Goal: Transaction & Acquisition: Obtain resource

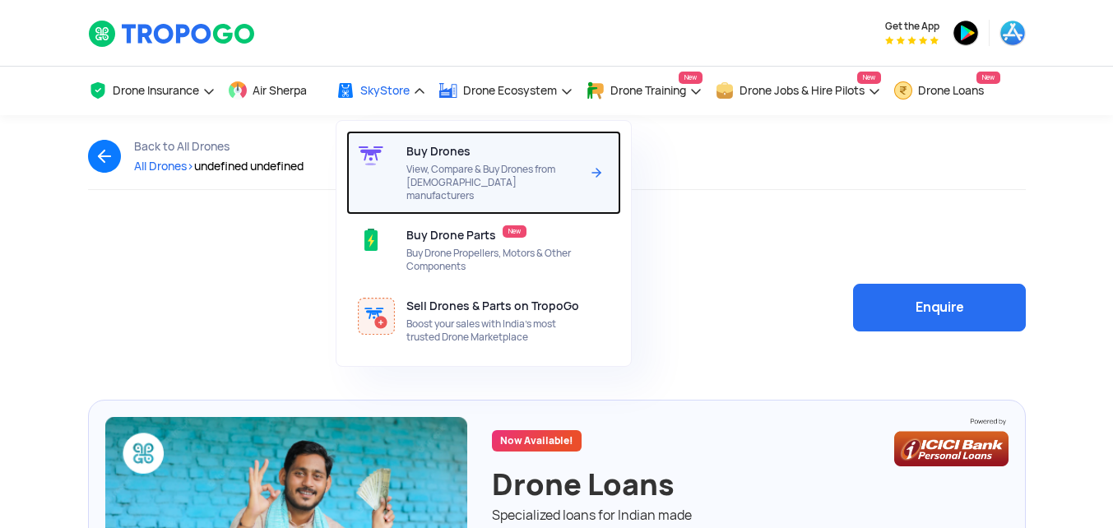
click at [413, 151] on span "Buy Drones" at bounding box center [438, 151] width 64 height 13
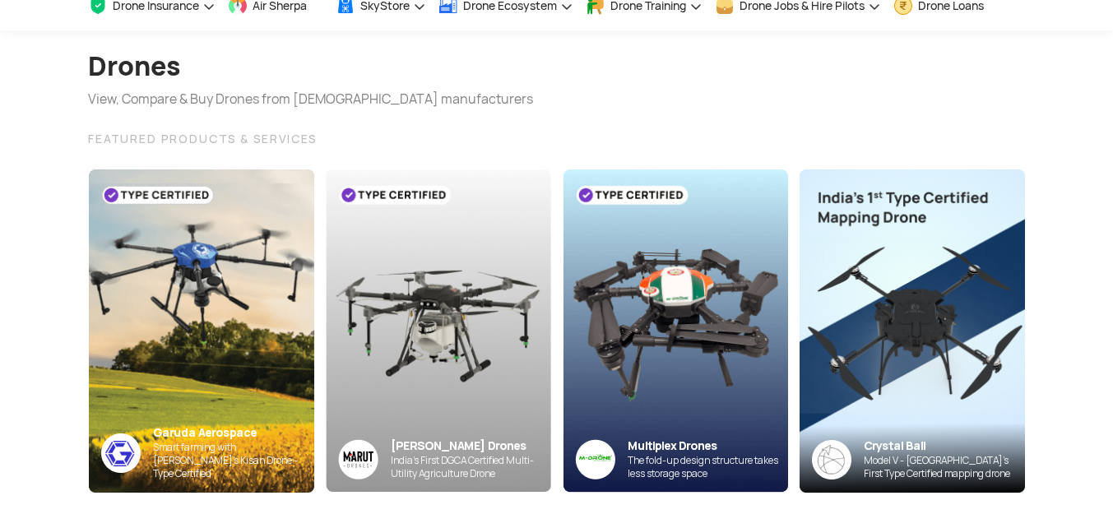
scroll to position [82, 0]
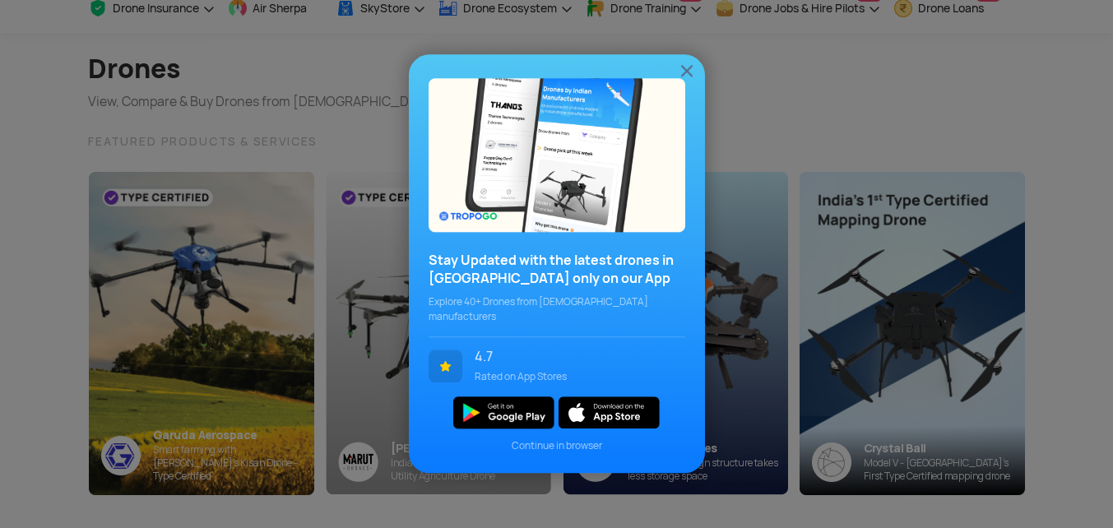
click at [690, 68] on img at bounding box center [687, 71] width 20 height 20
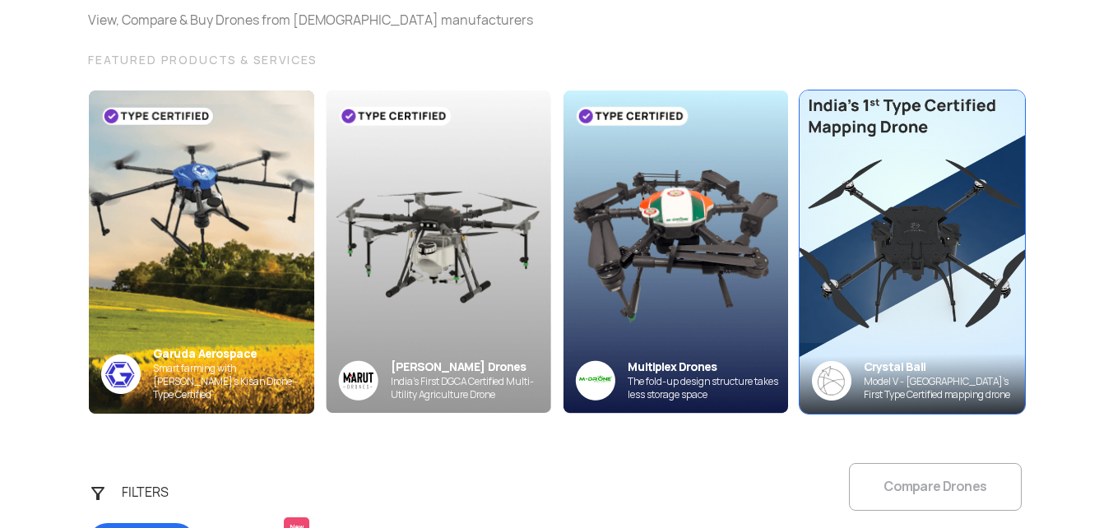
scroll to position [165, 0]
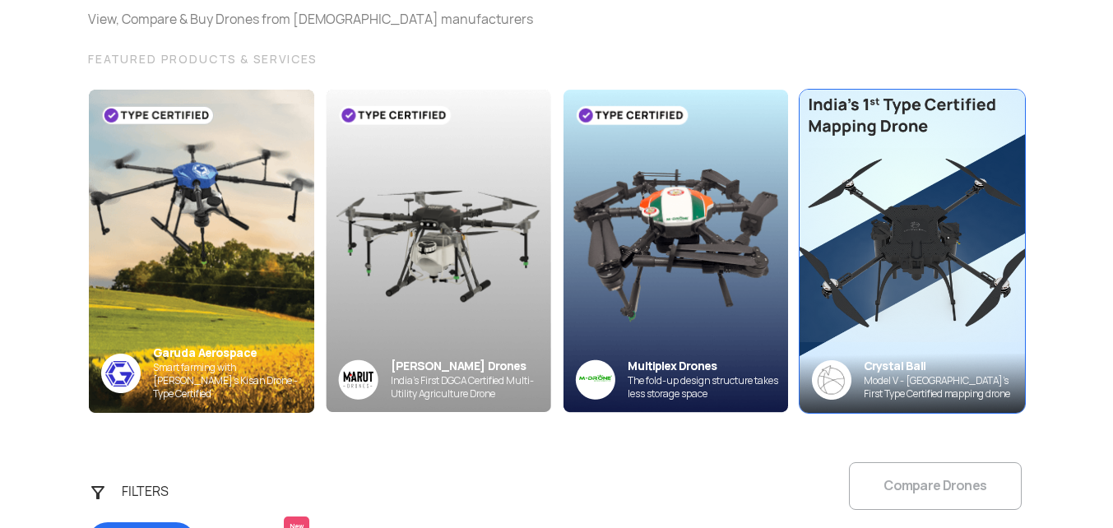
click at [1008, 211] on img at bounding box center [912, 250] width 248 height 355
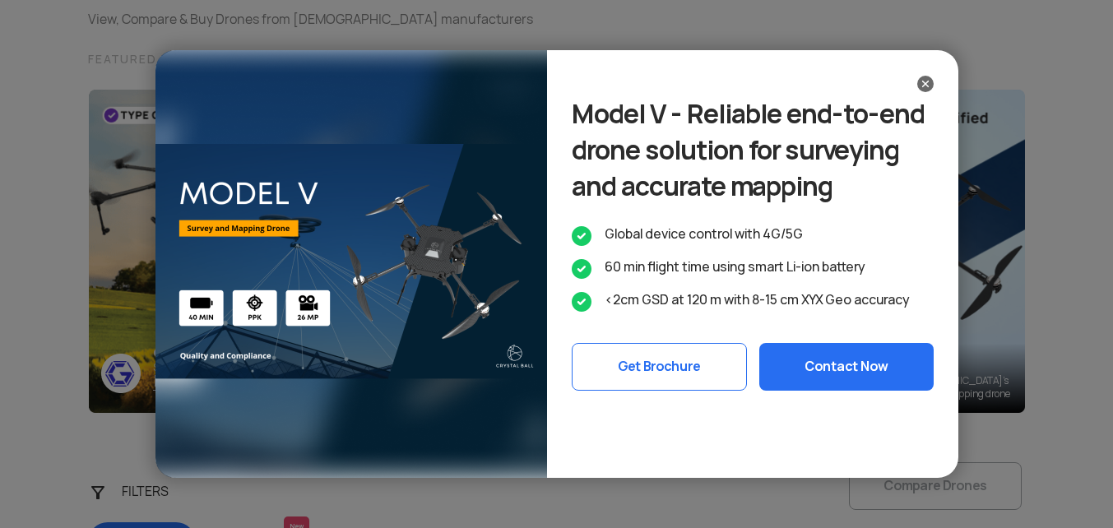
click at [382, 244] on img at bounding box center [351, 264] width 392 height 428
click at [923, 72] on div "Model V - Reliable end-to-end drone solution for surveying and accurate mapping…" at bounding box center [752, 264] width 411 height 428
click at [923, 81] on img at bounding box center [925, 84] width 16 height 16
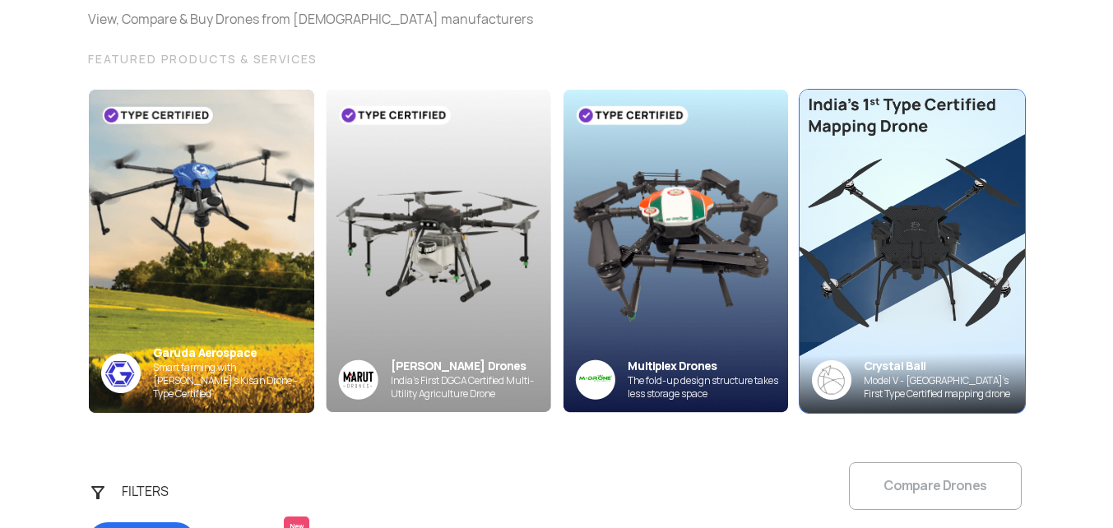
scroll to position [329, 0]
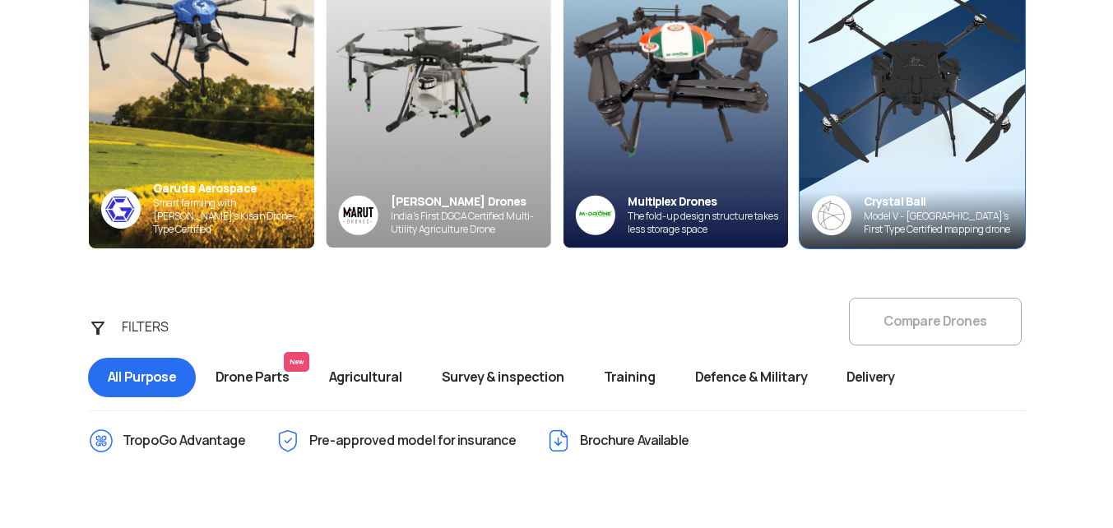
click at [892, 216] on div "Model V - India’s First Type Certified mapping drone" at bounding box center [944, 223] width 161 height 26
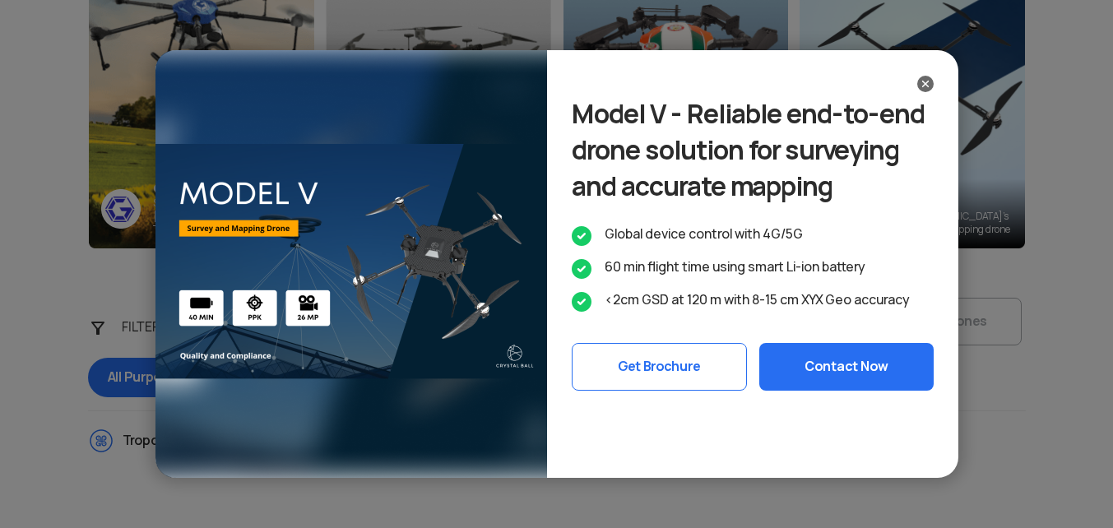
click at [928, 87] on img at bounding box center [925, 84] width 16 height 16
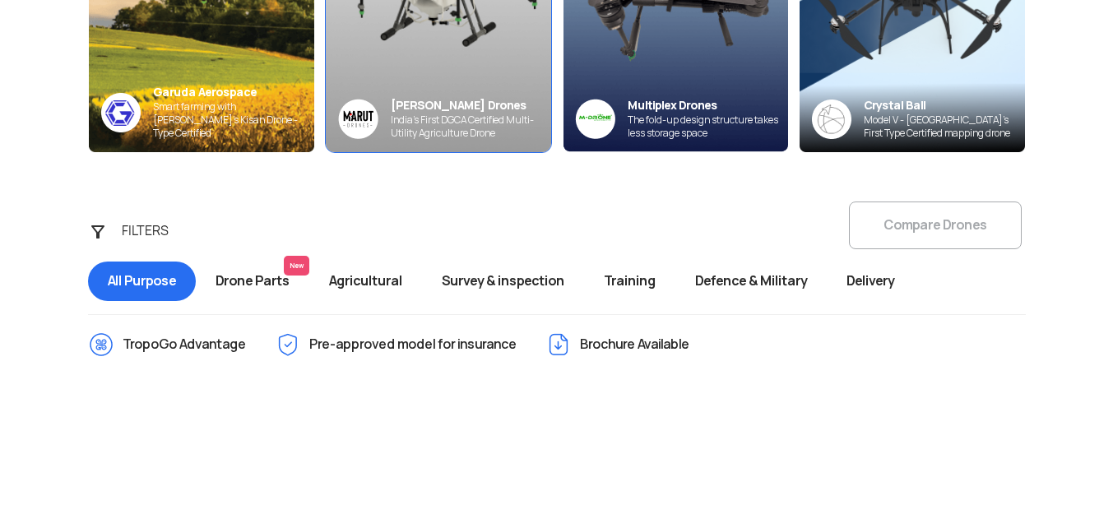
scroll to position [576, 0]
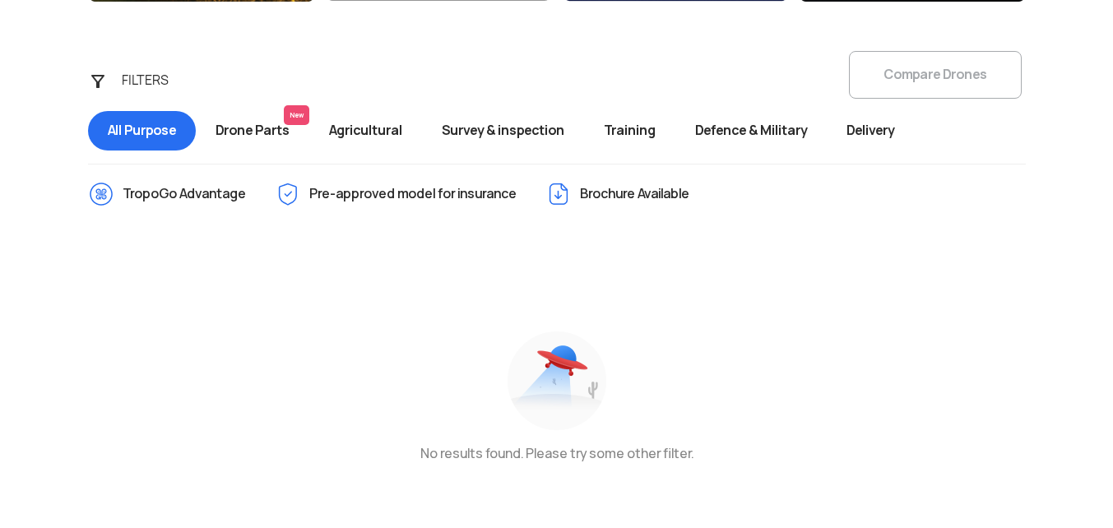
click at [279, 133] on span "Drone Parts New" at bounding box center [253, 130] width 114 height 39
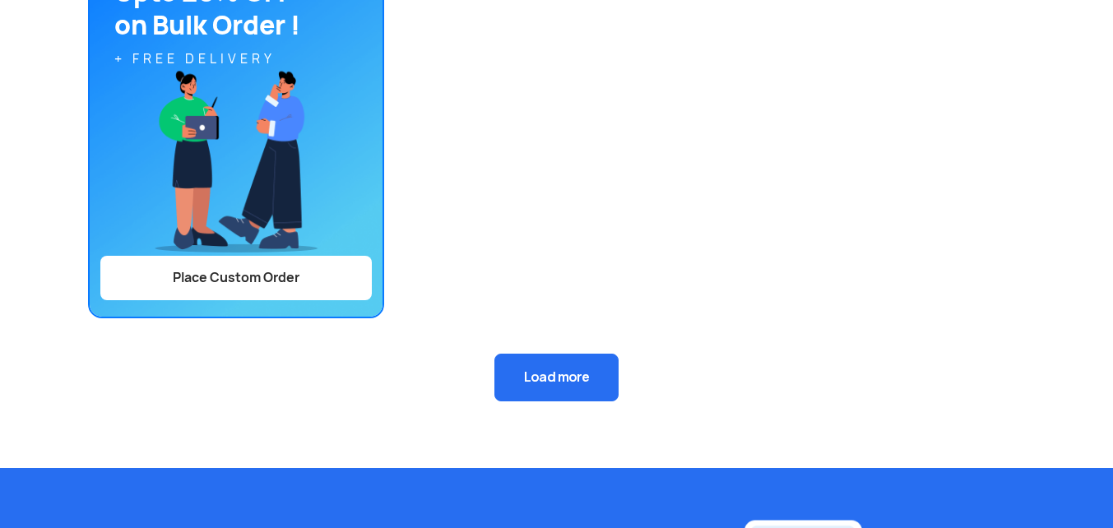
scroll to position [576, 0]
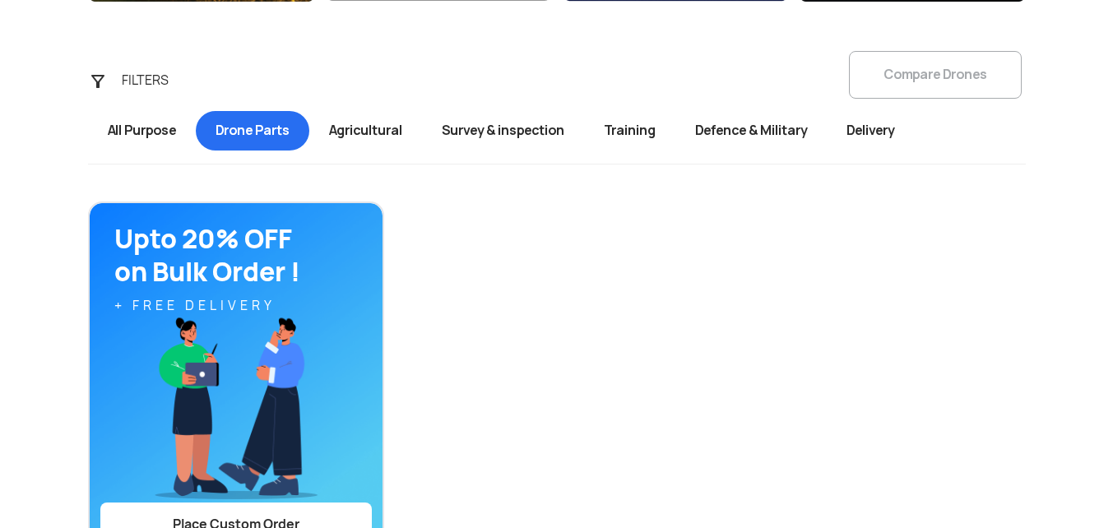
click at [367, 138] on span "Agricultural" at bounding box center [365, 130] width 113 height 39
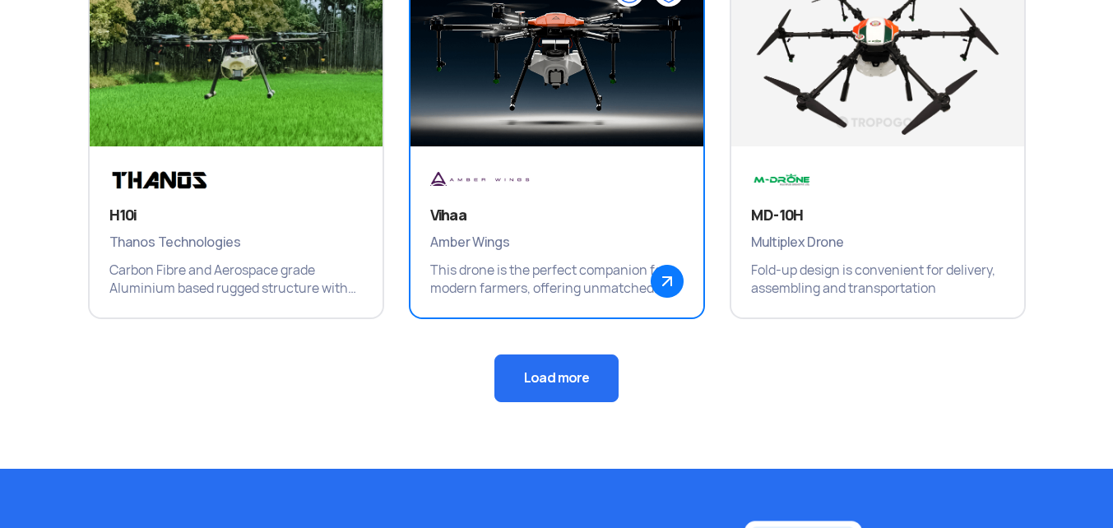
scroll to position [1316, 0]
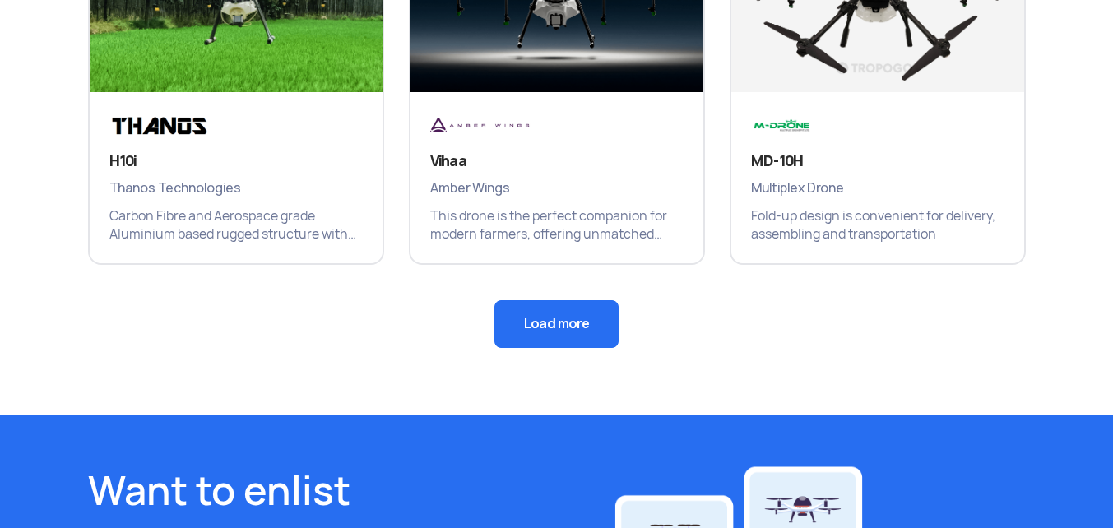
click at [521, 324] on button "Load more" at bounding box center [556, 324] width 124 height 48
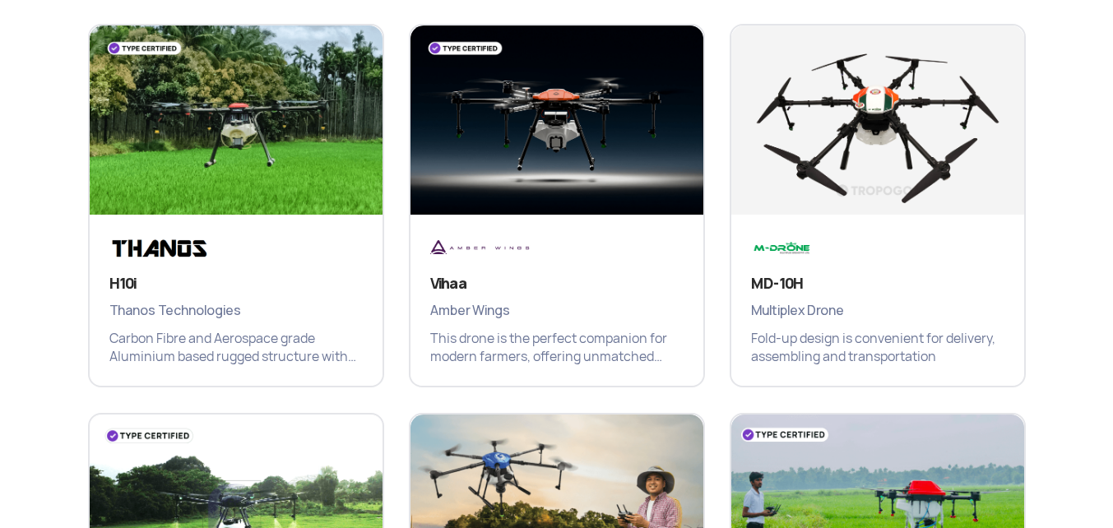
scroll to position [1152, 0]
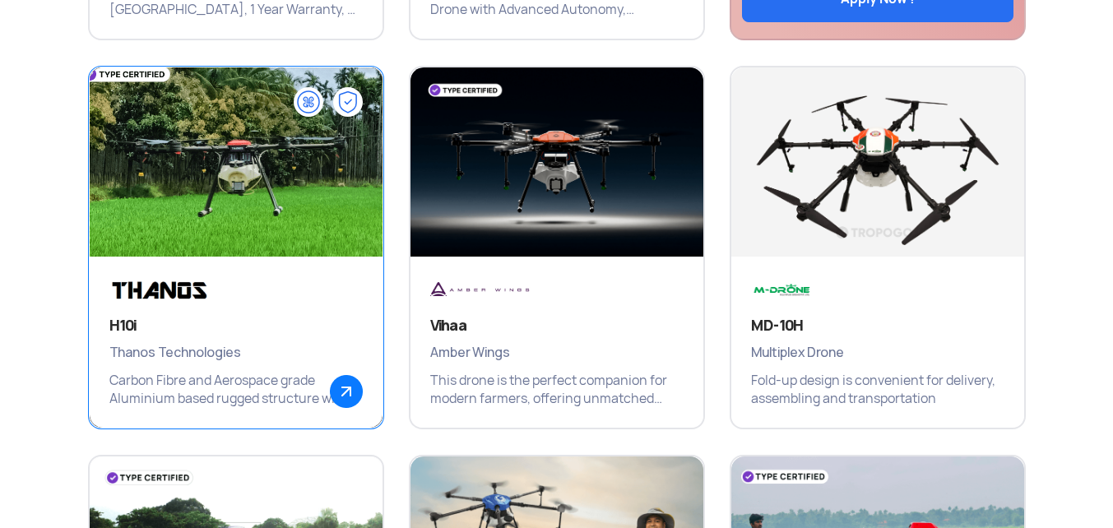
click at [264, 166] on img at bounding box center [235, 170] width 351 height 247
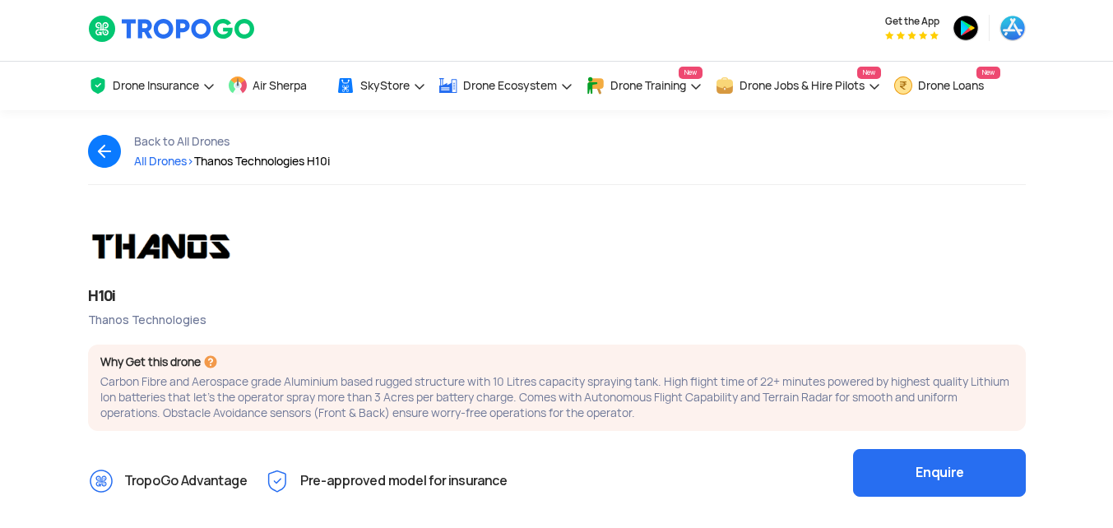
scroll to position [411, 0]
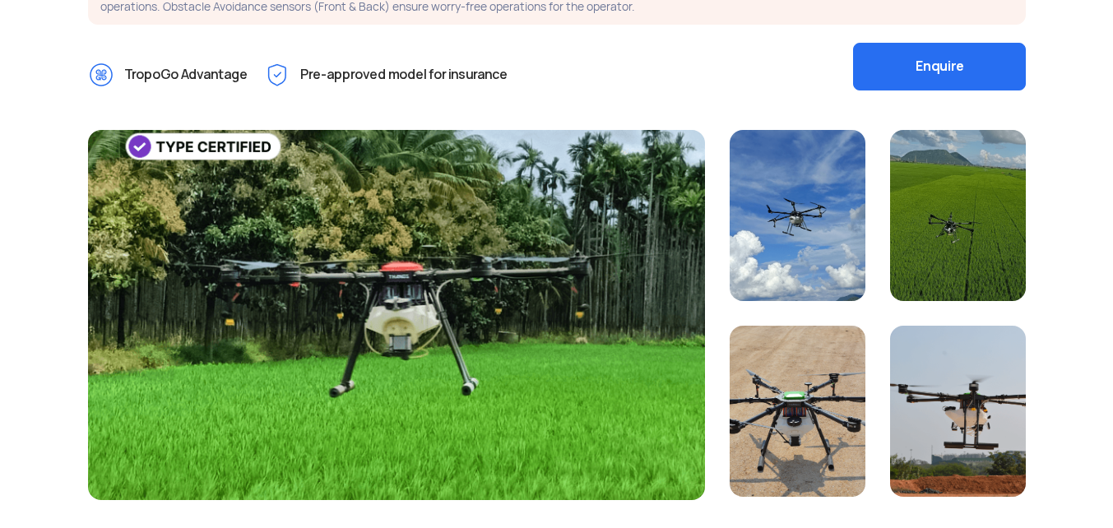
click at [419, 297] on div at bounding box center [396, 315] width 617 height 370
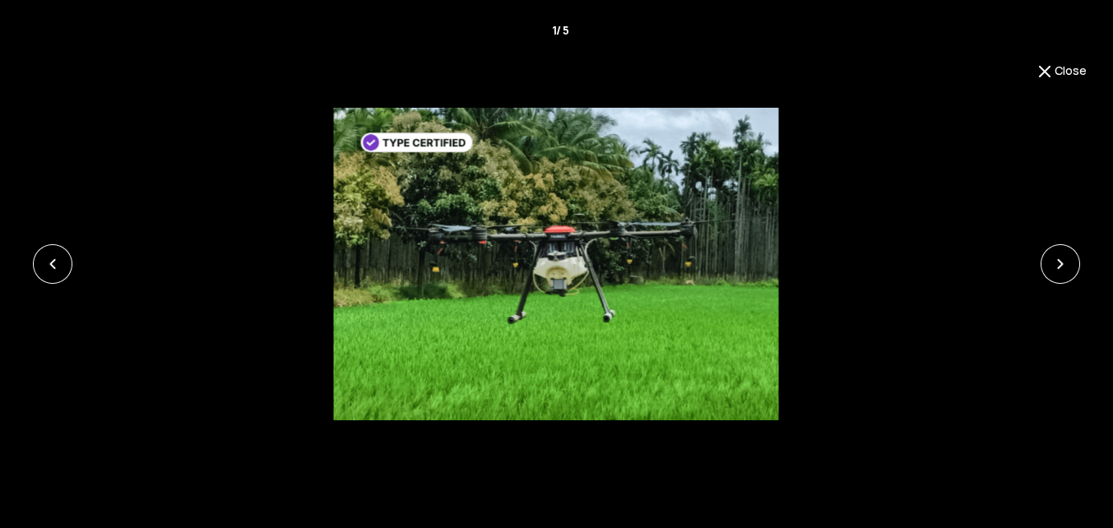
click at [1044, 67] on img at bounding box center [1045, 72] width 20 height 20
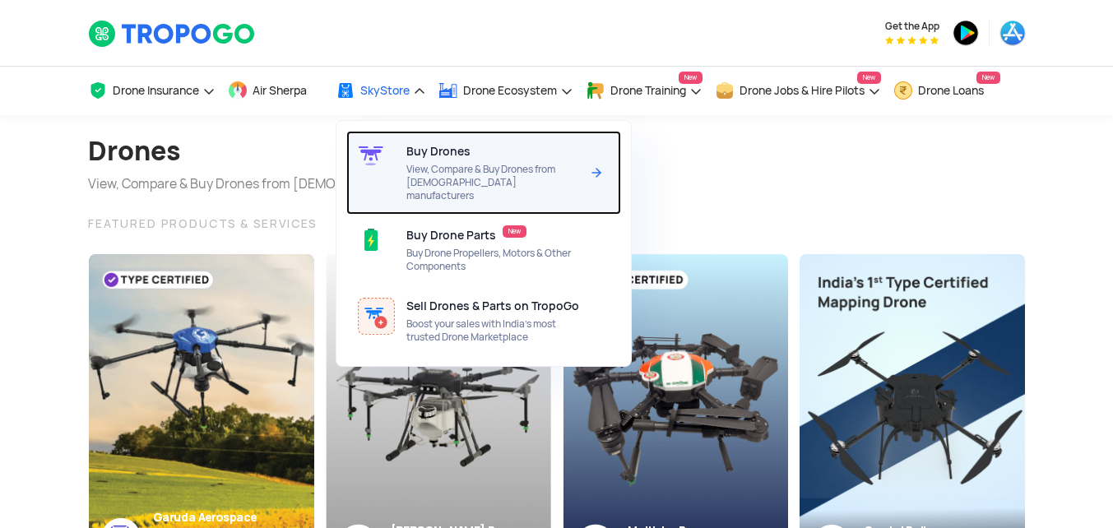
click at [433, 171] on span "View, Compare & Buy Drones from [DEMOGRAPHIC_DATA] manufacturers" at bounding box center [493, 182] width 174 height 39
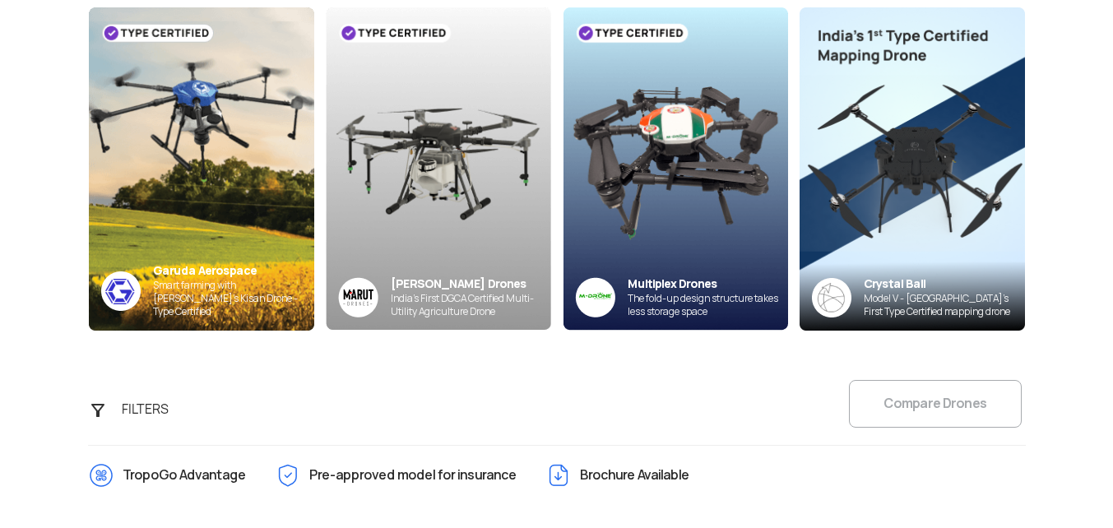
scroll to position [494, 0]
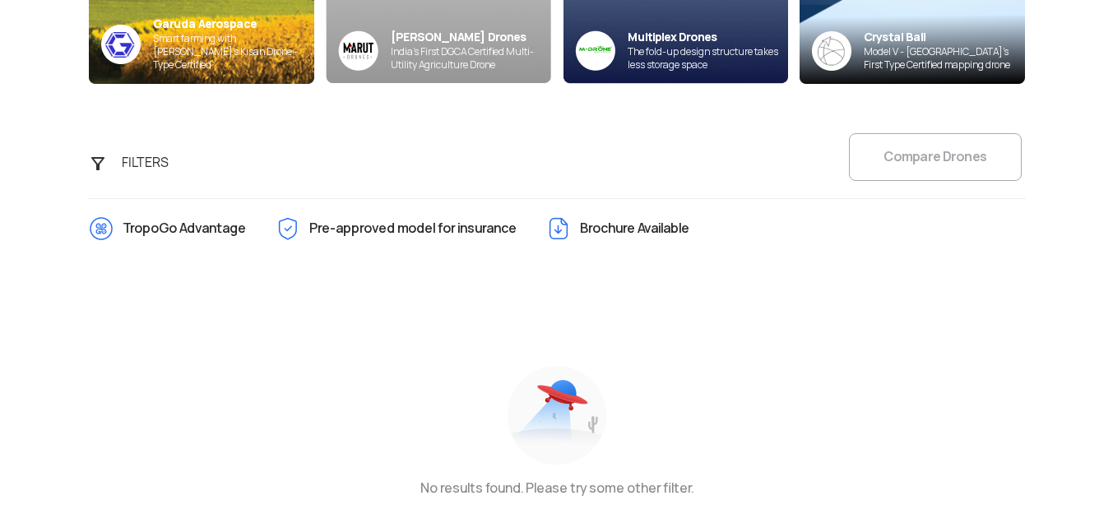
click at [915, 160] on div "FILTERS Compare Drones" at bounding box center [557, 161] width 962 height 55
click at [118, 156] on div "FILTERS" at bounding box center [155, 162] width 86 height 33
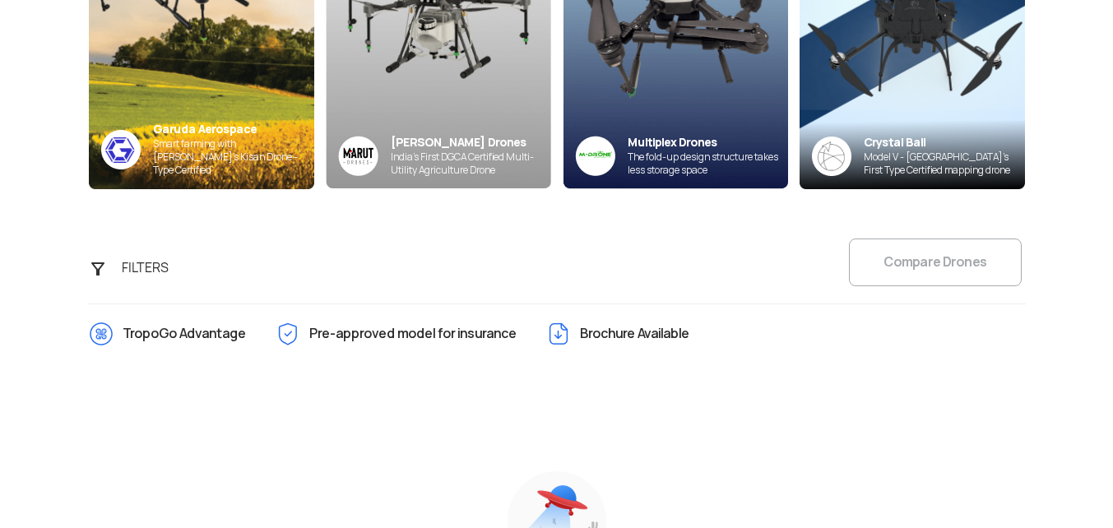
scroll to position [165, 0]
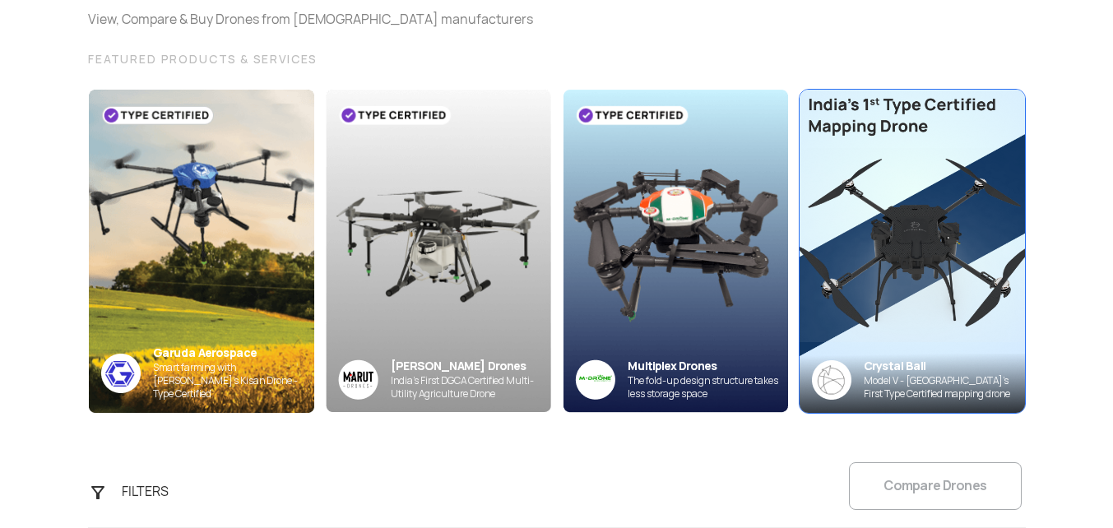
click at [937, 210] on img at bounding box center [912, 250] width 248 height 355
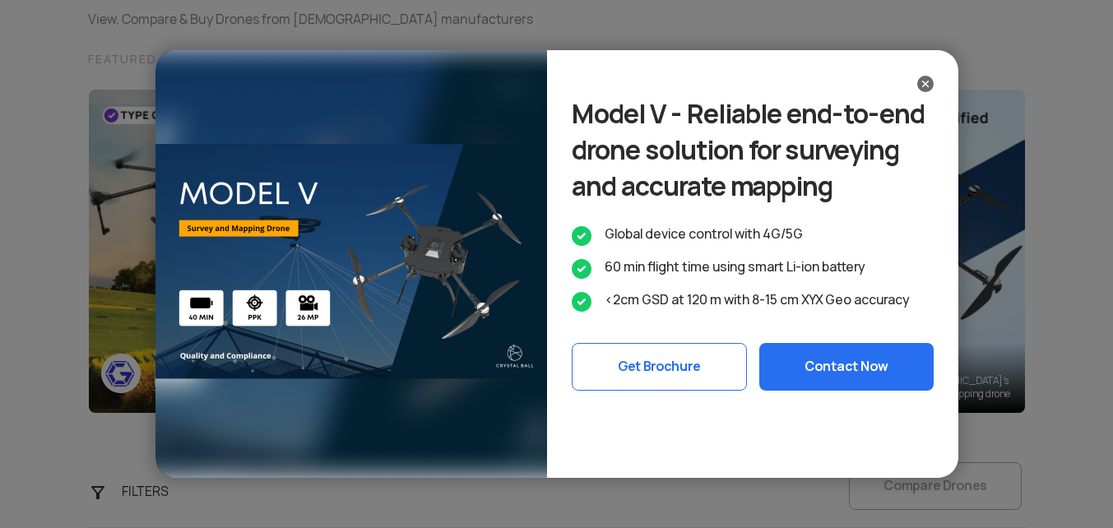
click at [924, 66] on div "Model V - Reliable end-to-end drone solution for surveying and accurate mapping…" at bounding box center [752, 264] width 411 height 428
click at [924, 72] on div "Model V - Reliable end-to-end drone solution for surveying and accurate mapping…" at bounding box center [752, 264] width 411 height 428
click at [924, 85] on img at bounding box center [925, 84] width 16 height 16
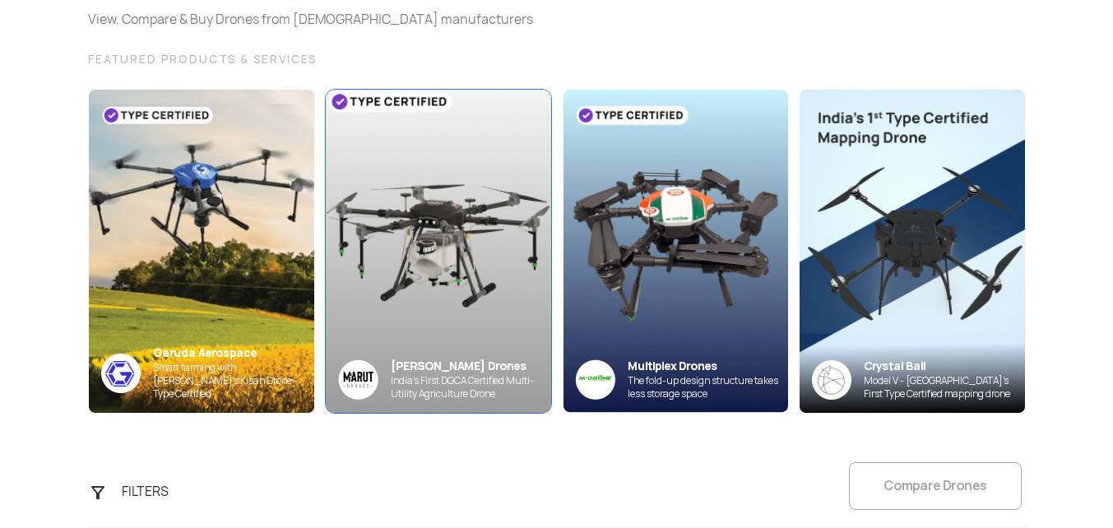
scroll to position [0, 0]
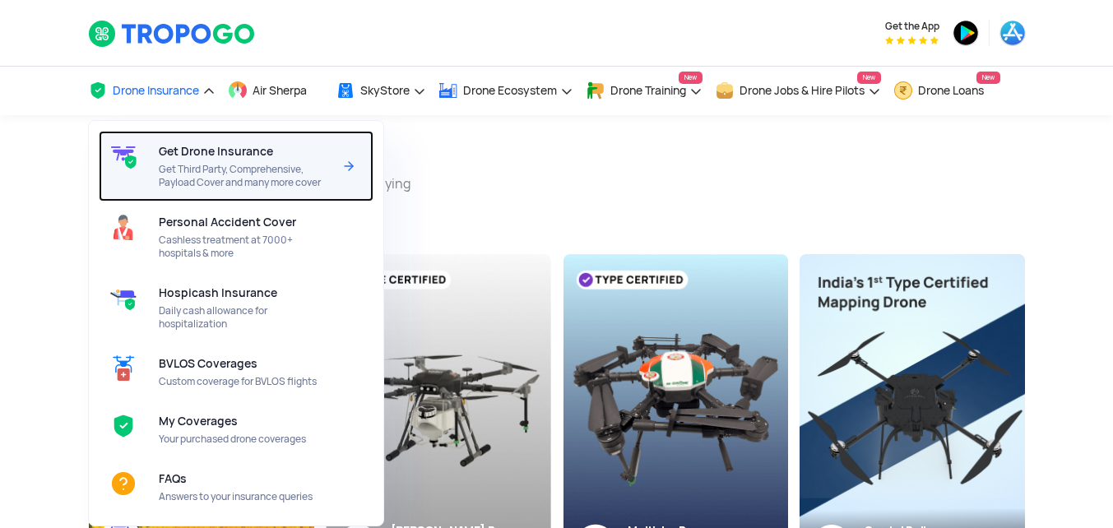
click at [183, 150] on span "Get Drone Insurance" at bounding box center [216, 151] width 114 height 13
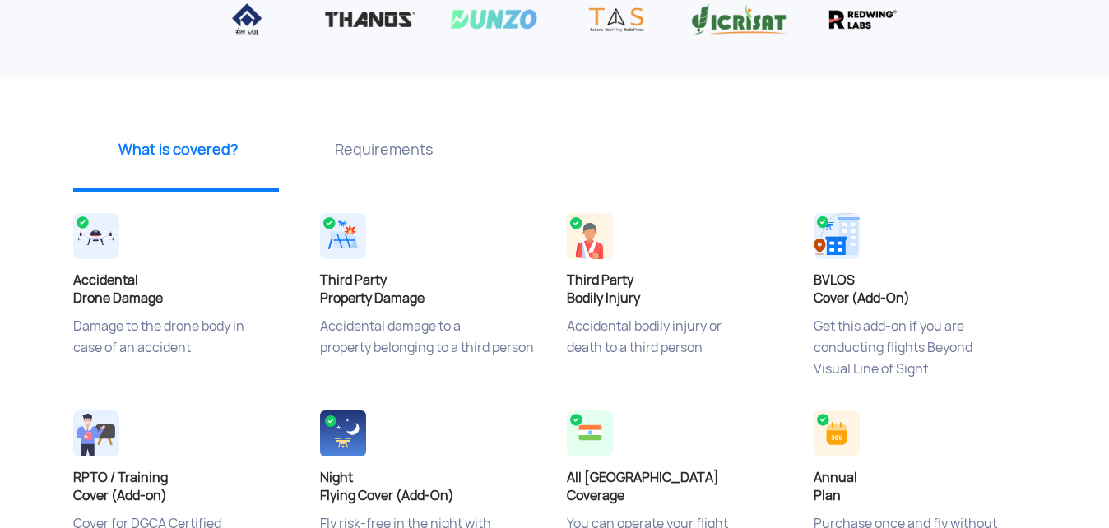
scroll to position [494, 0]
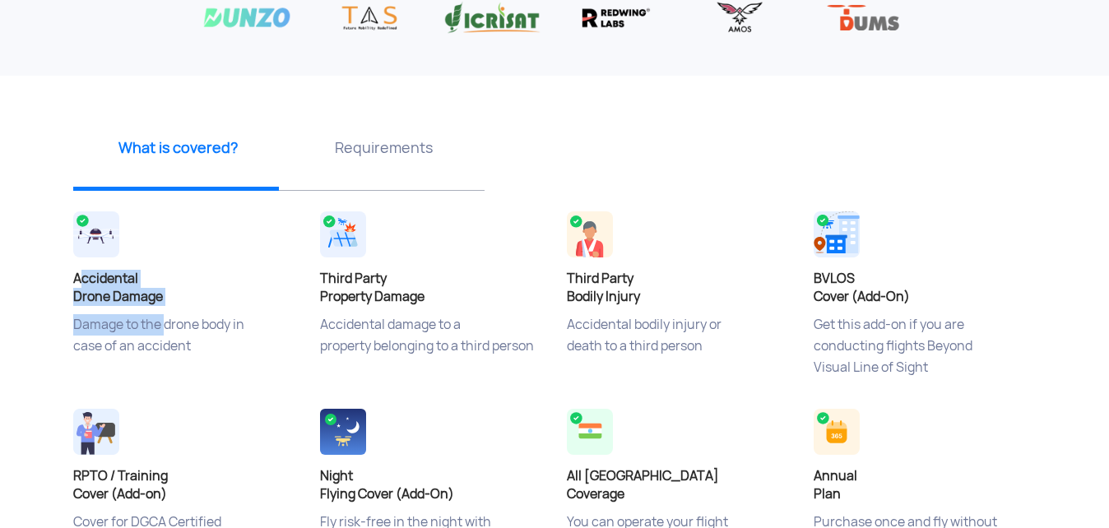
drag, startPoint x: 85, startPoint y: 277, endPoint x: 160, endPoint y: 313, distance: 82.8
click at [160, 313] on div "Accidental Drone Damage Damage to the drone body in case of an accident" at bounding box center [184, 305] width 247 height 197
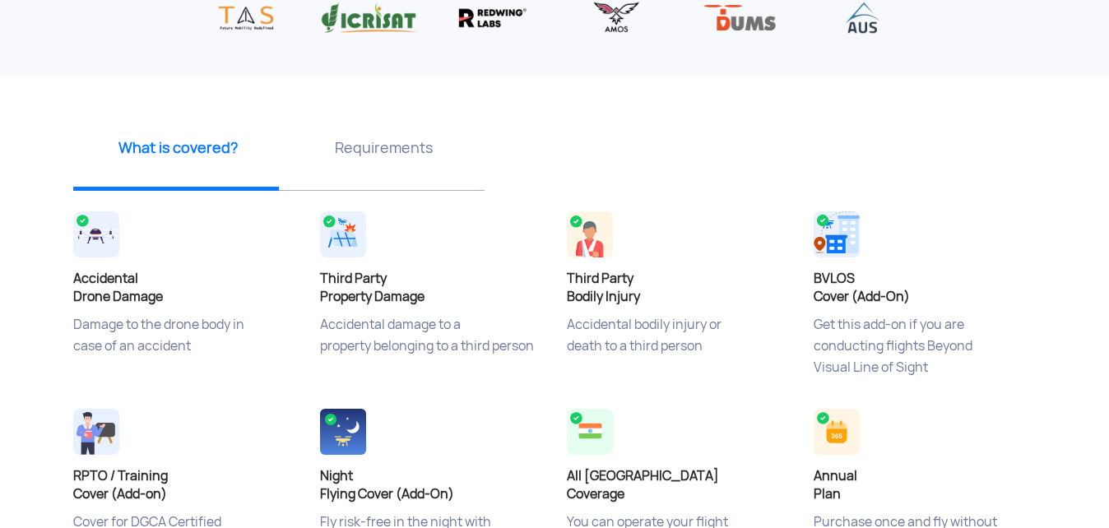
drag, startPoint x: 160, startPoint y: 313, endPoint x: 135, endPoint y: 352, distance: 46.6
click at [135, 352] on p "Damage to the drone body in case of an accident" at bounding box center [184, 355] width 222 height 82
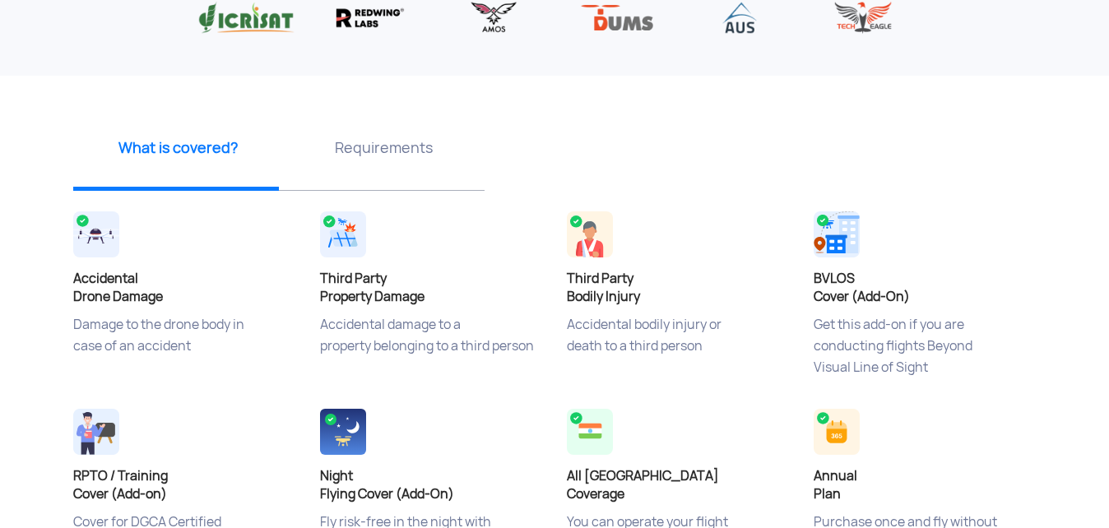
drag, startPoint x: 76, startPoint y: 327, endPoint x: 229, endPoint y: 353, distance: 156.0
click at [229, 353] on p "Damage to the drone body in case of an accident" at bounding box center [184, 355] width 222 height 82
drag, startPoint x: 229, startPoint y: 353, endPoint x: 164, endPoint y: 374, distance: 69.2
click at [164, 374] on p "Damage to the drone body in case of an accident" at bounding box center [184, 355] width 222 height 82
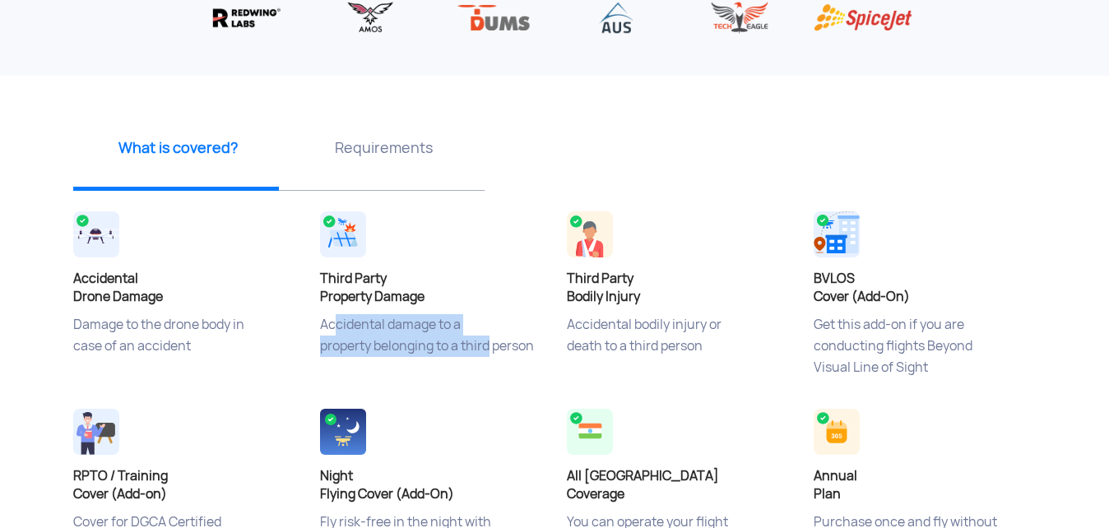
drag, startPoint x: 328, startPoint y: 317, endPoint x: 493, endPoint y: 351, distance: 168.1
click at [492, 350] on p "Accidental damage to a property belonging to a third person" at bounding box center [431, 355] width 222 height 82
drag, startPoint x: 493, startPoint y: 351, endPoint x: 458, endPoint y: 374, distance: 41.5
click at [458, 374] on p "Accidental damage to a property belonging to a third person" at bounding box center [431, 355] width 222 height 82
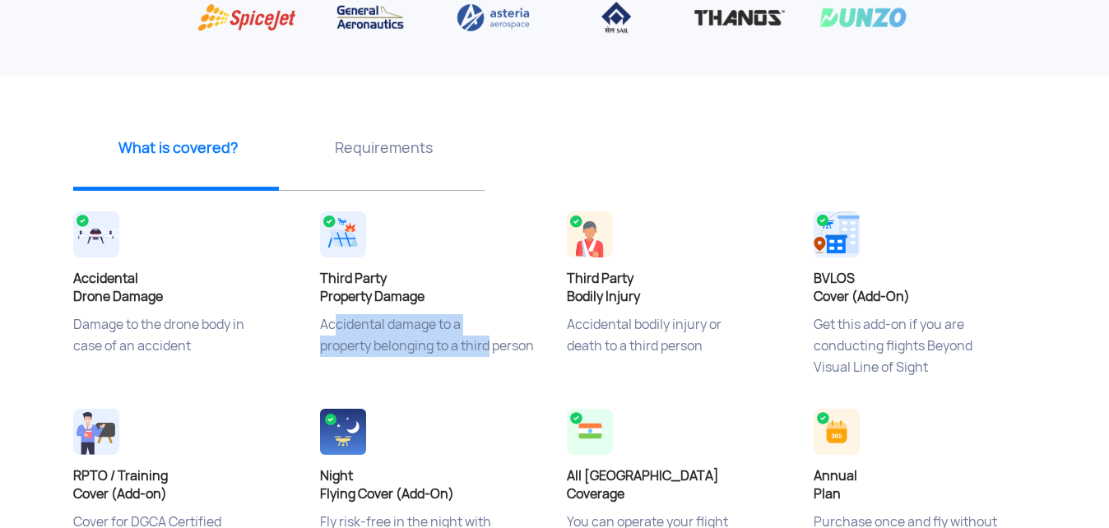
click at [90, 248] on img at bounding box center [96, 234] width 46 height 46
click at [84, 224] on img at bounding box center [96, 234] width 46 height 46
click at [79, 221] on img at bounding box center [96, 234] width 46 height 46
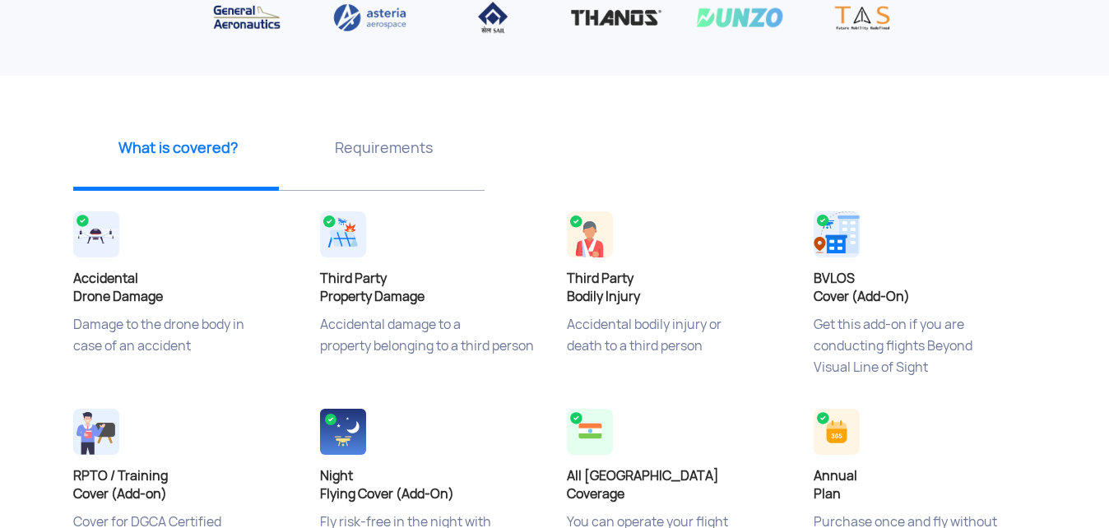
click at [101, 276] on h4 "Accidental Drone Damage" at bounding box center [184, 288] width 222 height 36
drag, startPoint x: 78, startPoint y: 287, endPoint x: 194, endPoint y: 342, distance: 128.4
click at [194, 342] on div "Accidental Drone Damage Damage to the drone body in case of an accident" at bounding box center [184, 305] width 247 height 197
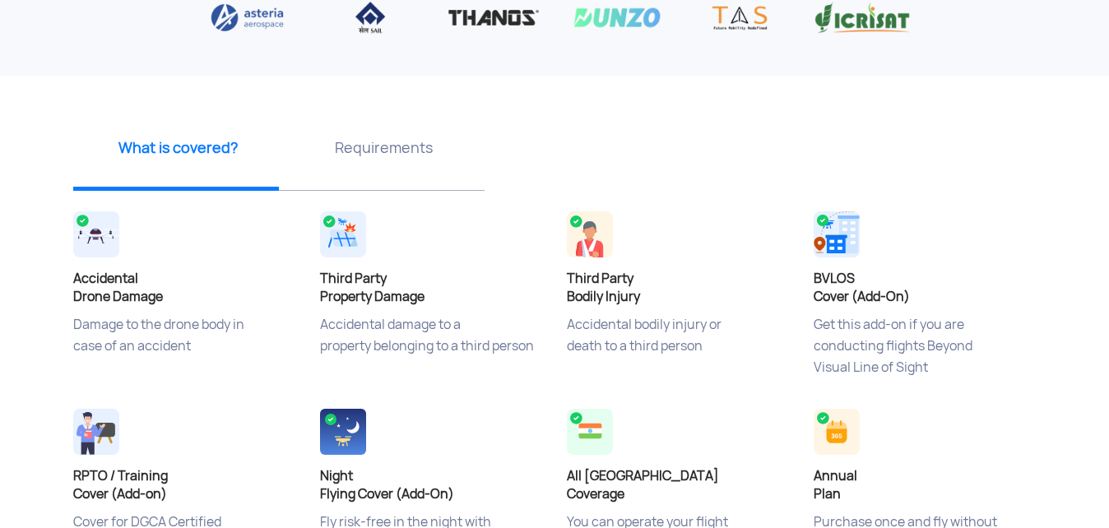
click at [370, 155] on p "Requirements" at bounding box center [383, 147] width 193 height 21
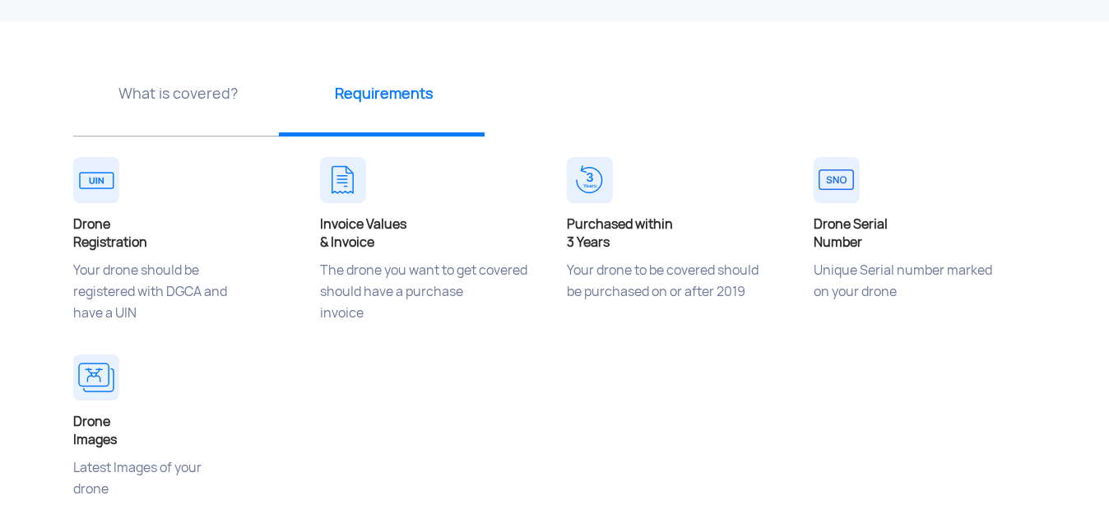
scroll to position [576, 0]
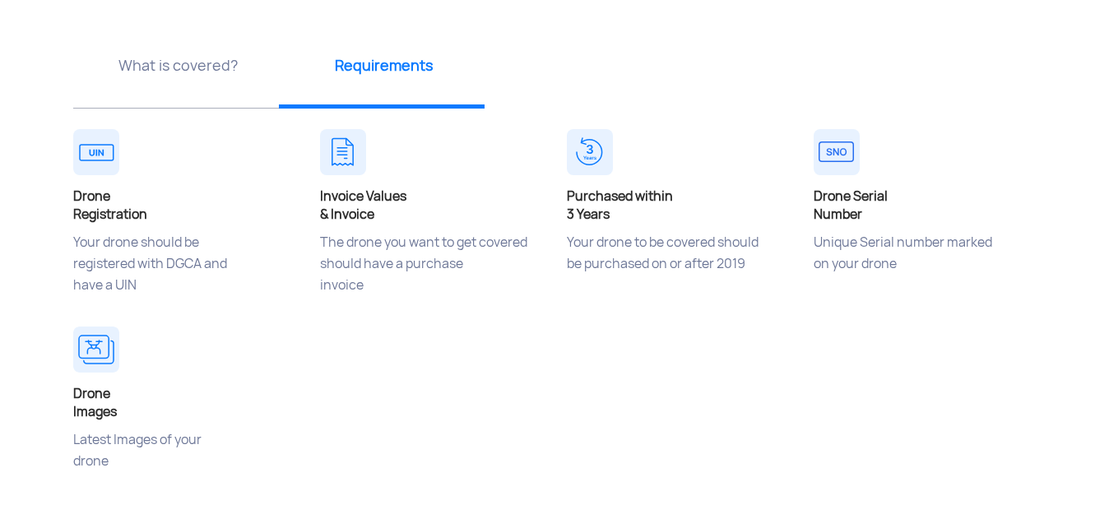
click at [157, 63] on p "What is covered?" at bounding box center [177, 65] width 193 height 21
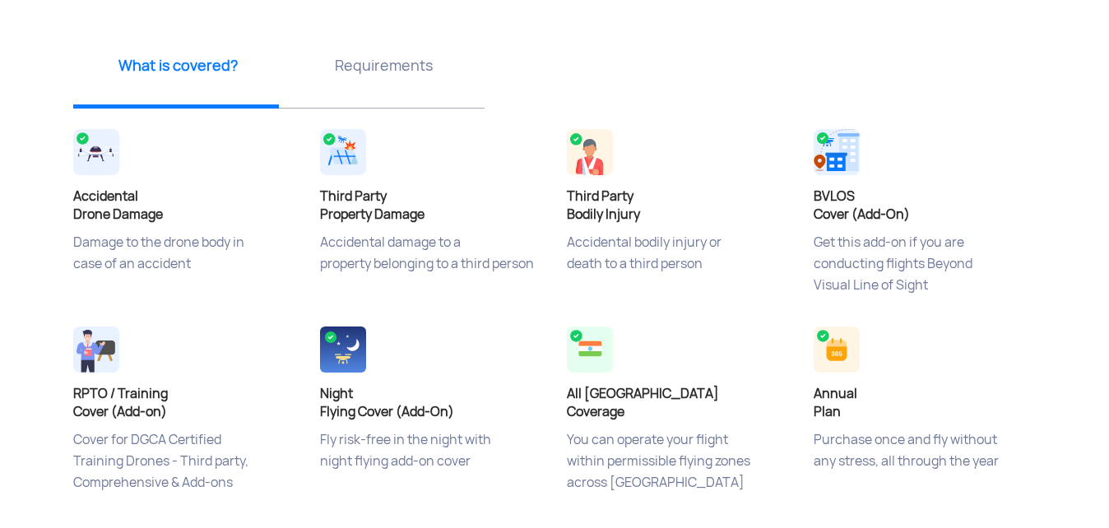
scroll to position [329, 0]
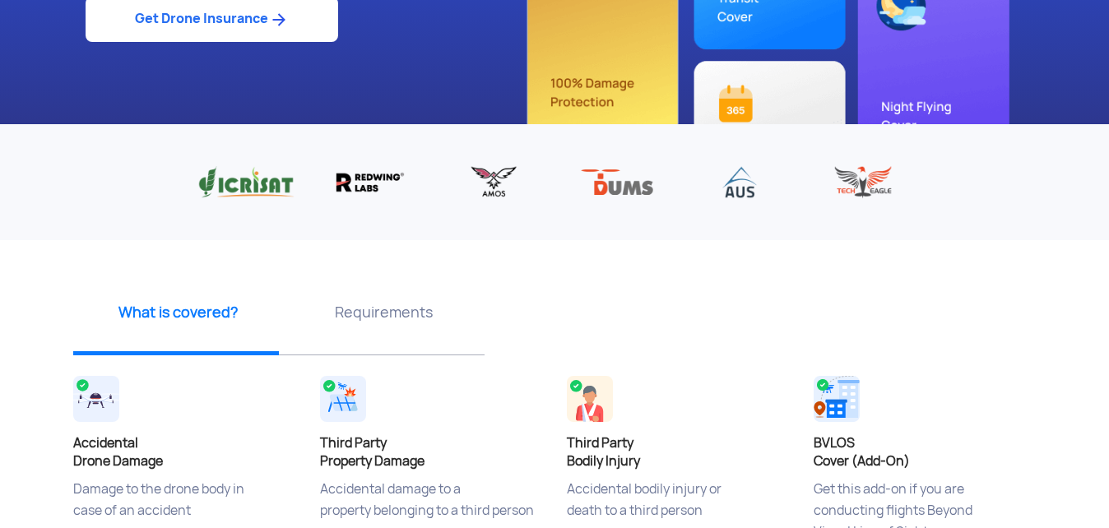
click at [400, 312] on p "Requirements" at bounding box center [383, 312] width 193 height 21
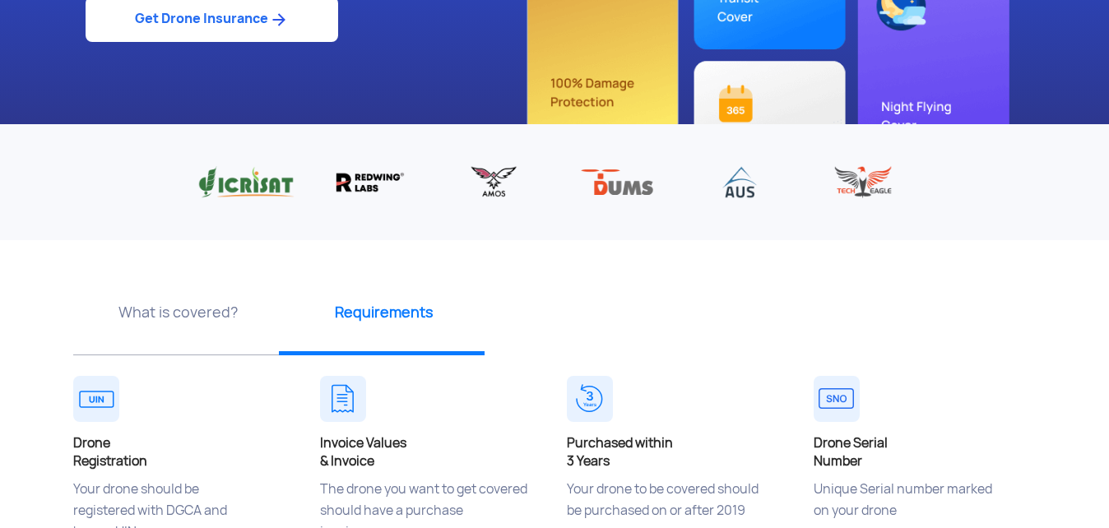
click at [231, 310] on p "What is covered?" at bounding box center [177, 312] width 193 height 21
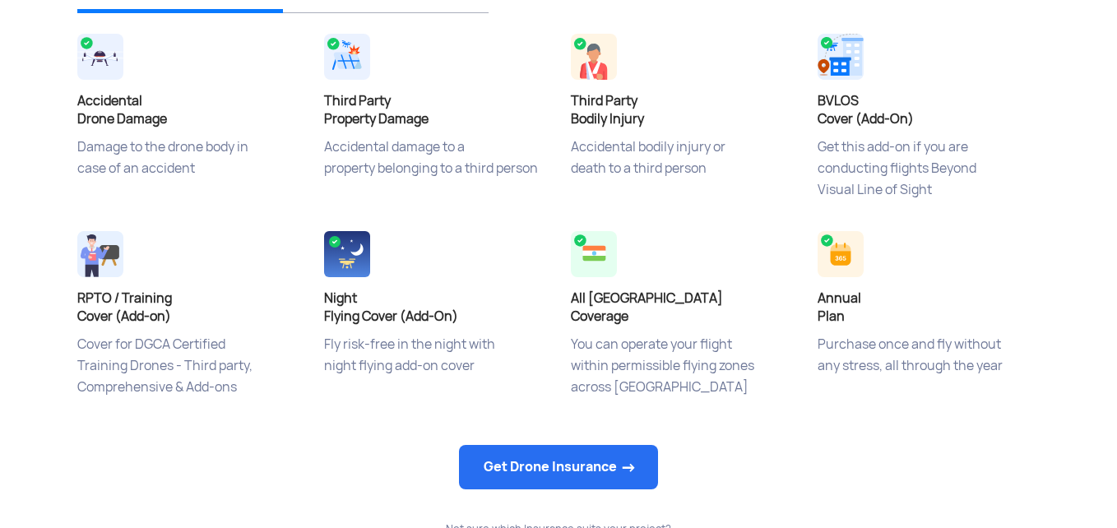
scroll to position [740, 0]
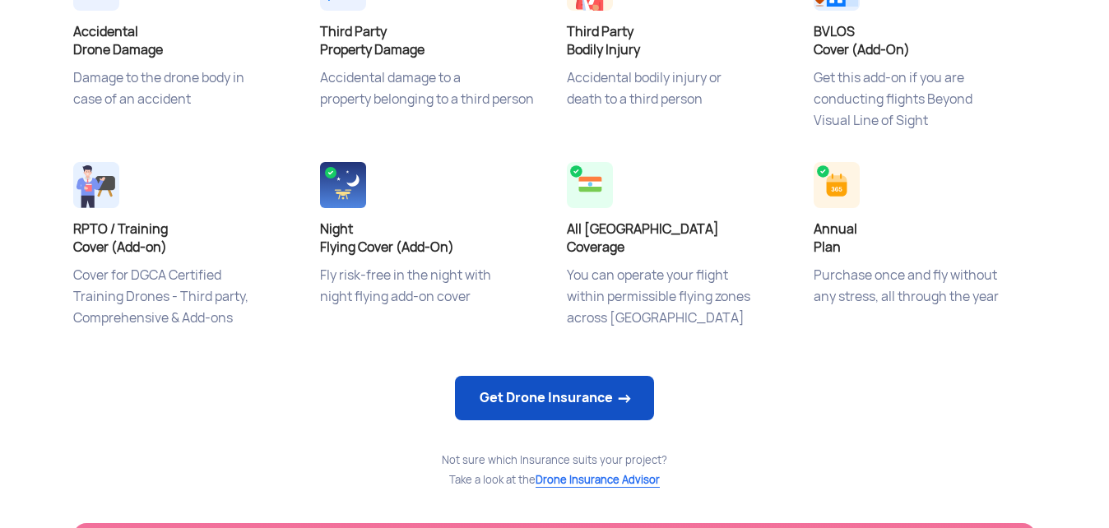
click at [593, 406] on link "Get Drone Insurance" at bounding box center [554, 398] width 199 height 44
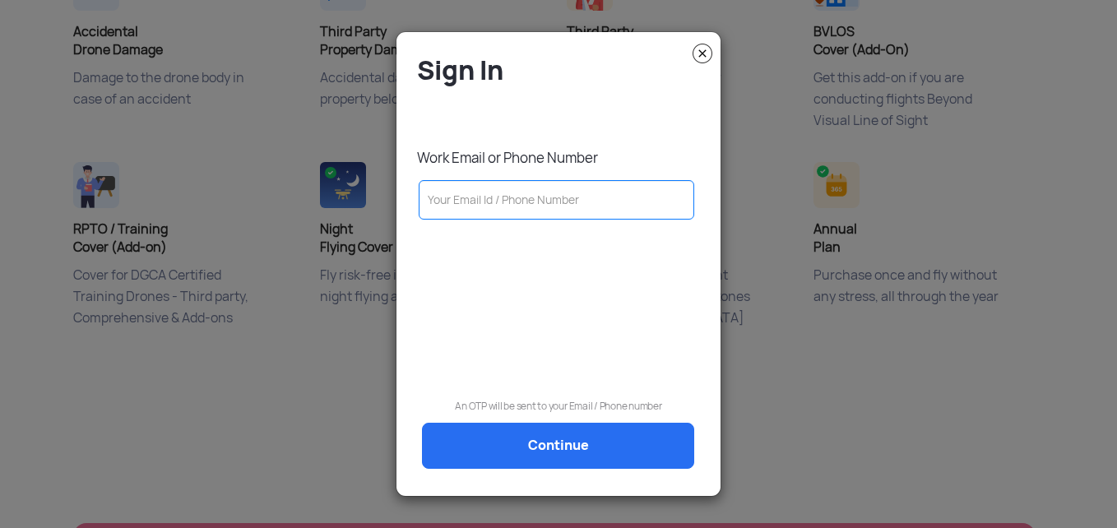
click at [701, 46] on img at bounding box center [703, 54] width 20 height 20
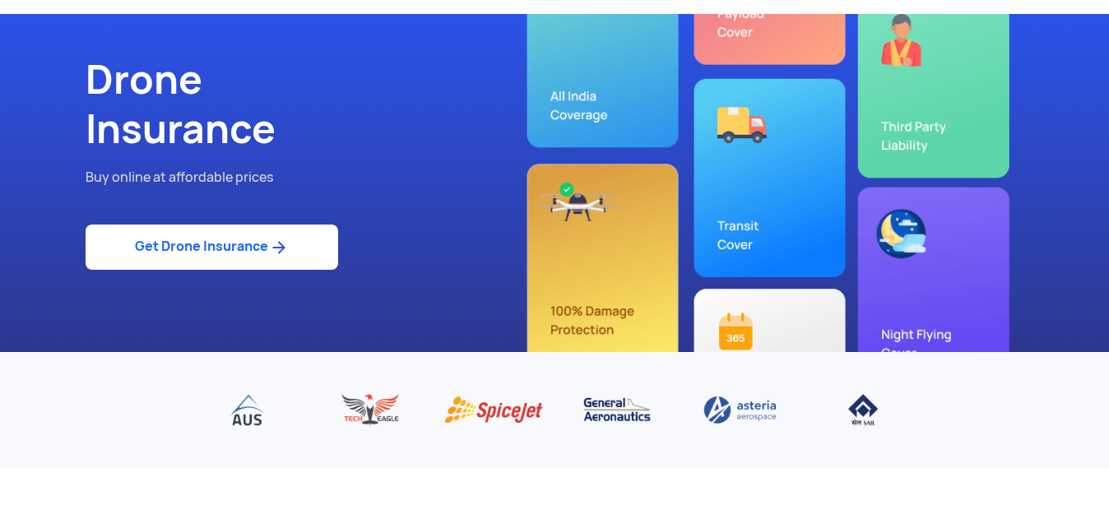
scroll to position [0, 0]
